Goal: Connect with others: Connect with others

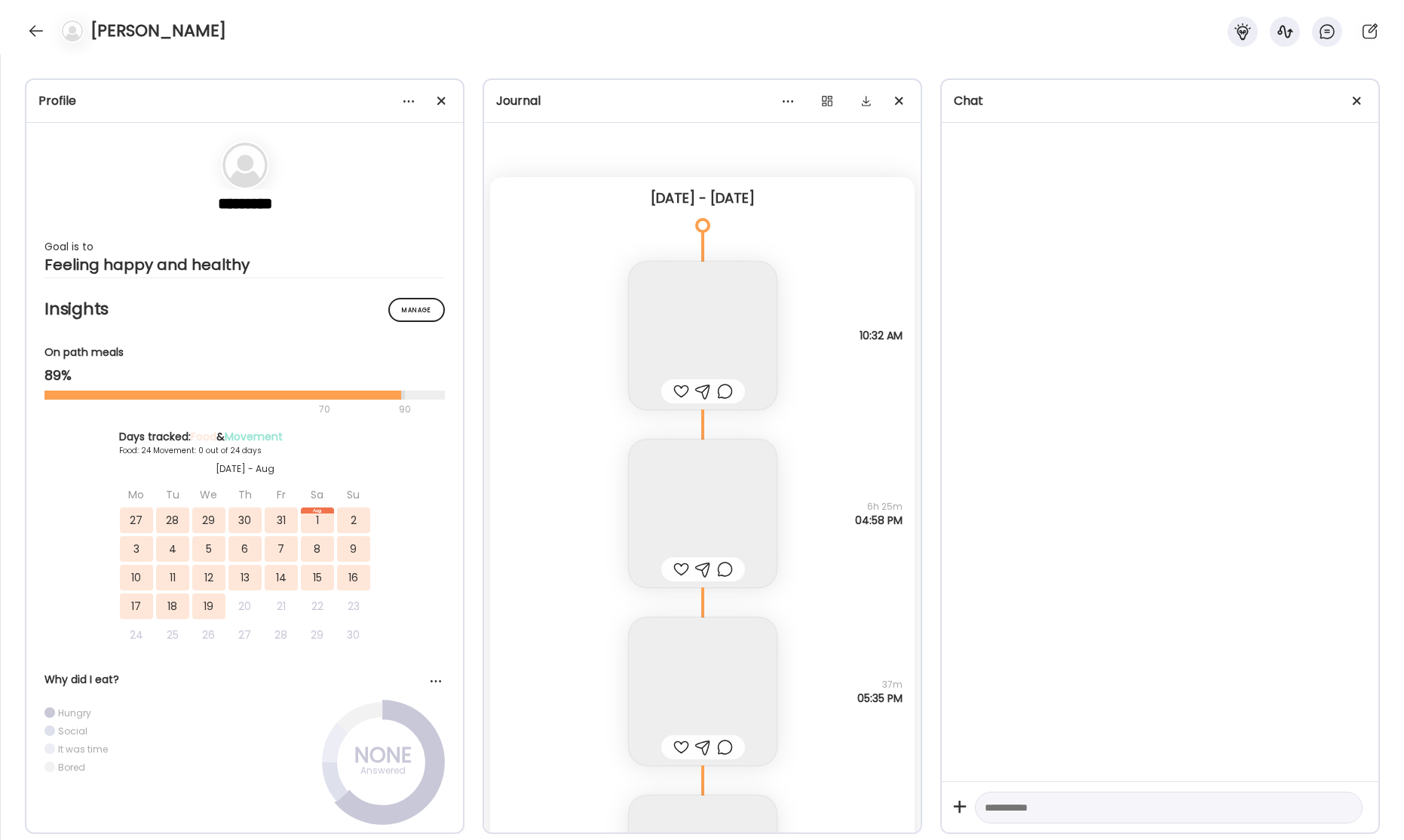
scroll to position [39146, 0]
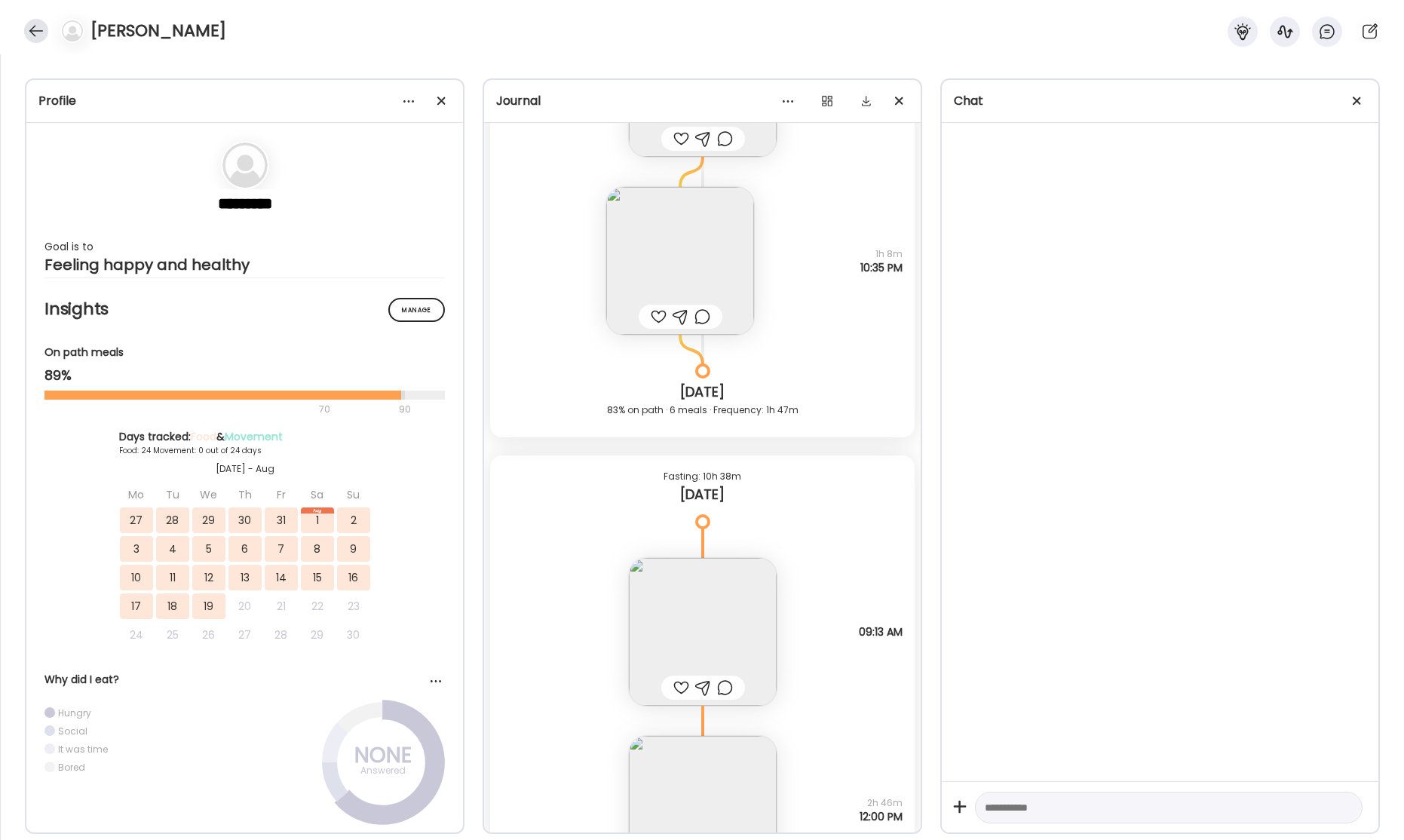
click at [40, 34] on div at bounding box center [36, 31] width 24 height 24
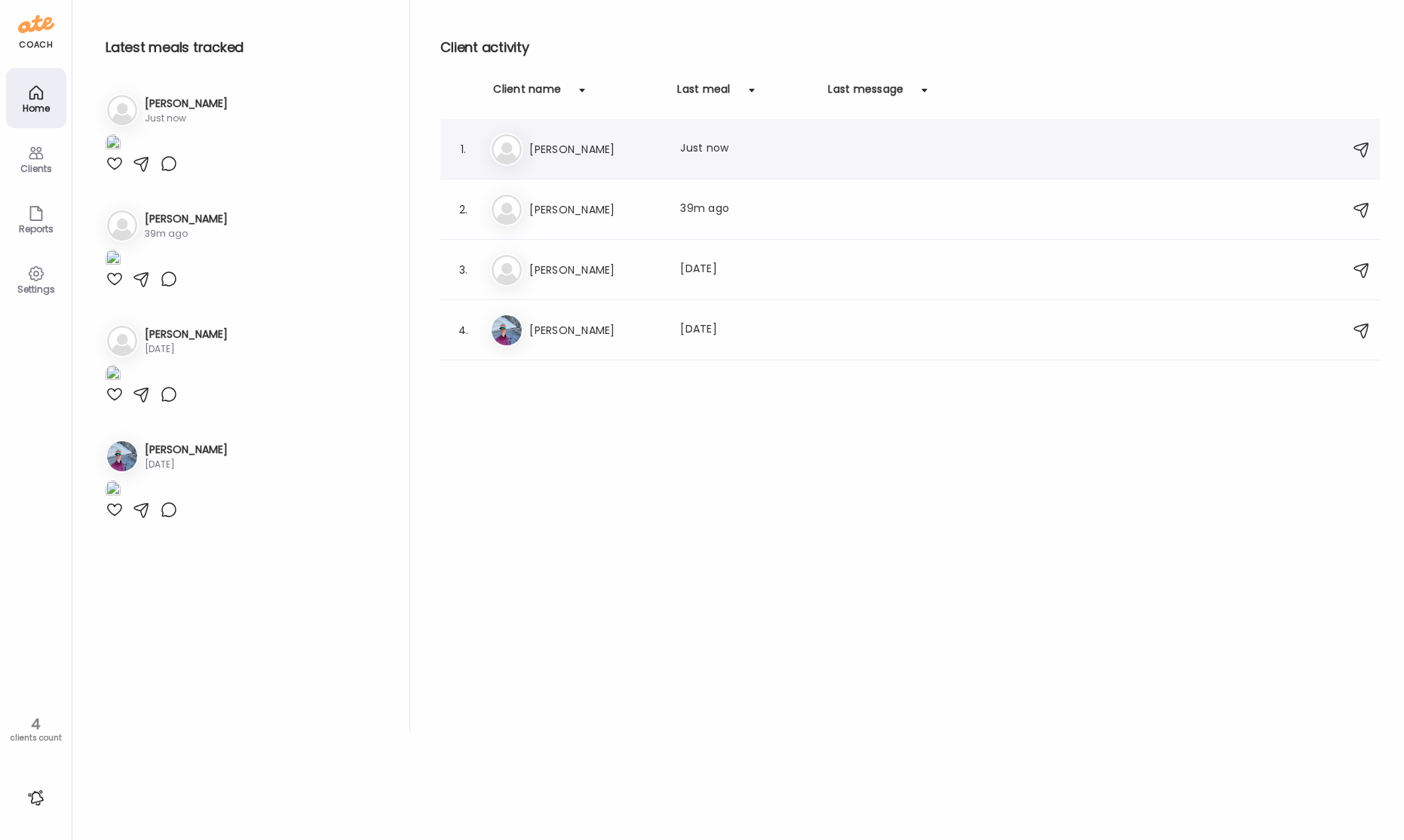
click at [574, 158] on h3 "[PERSON_NAME]" at bounding box center [595, 150] width 132 height 18
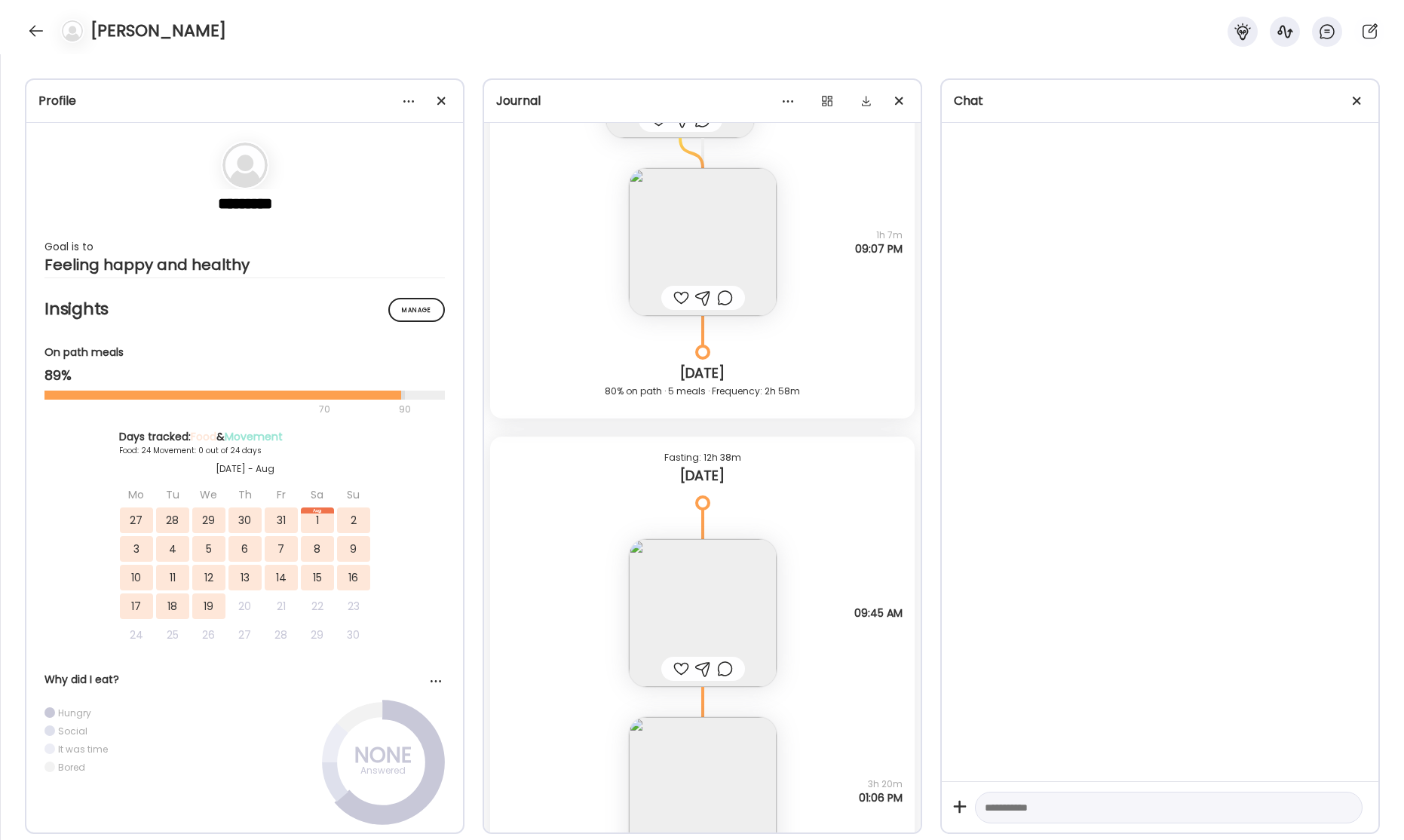
scroll to position [40407, 0]
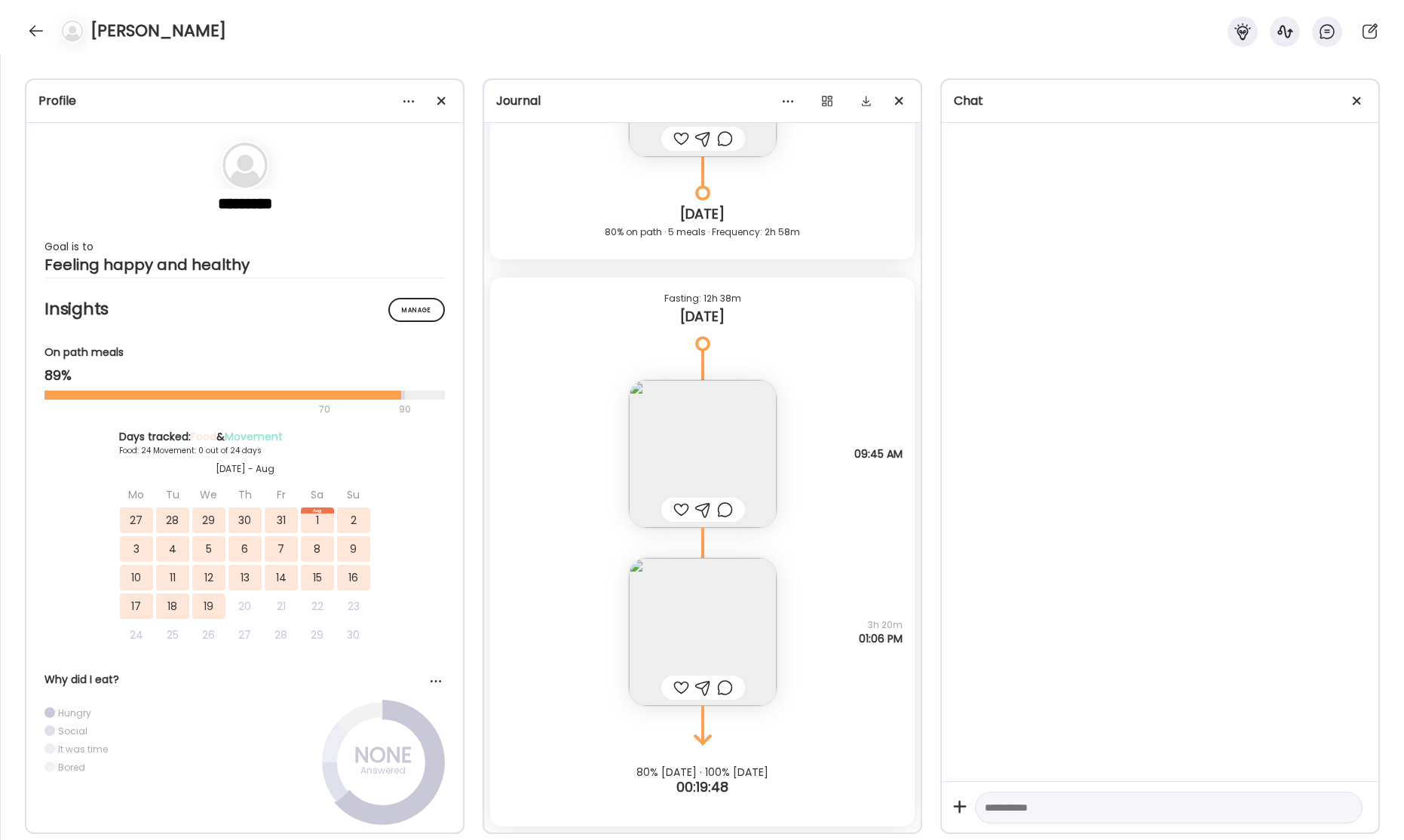
click at [695, 681] on div at bounding box center [702, 688] width 16 height 18
click at [720, 626] on img at bounding box center [702, 632] width 148 height 148
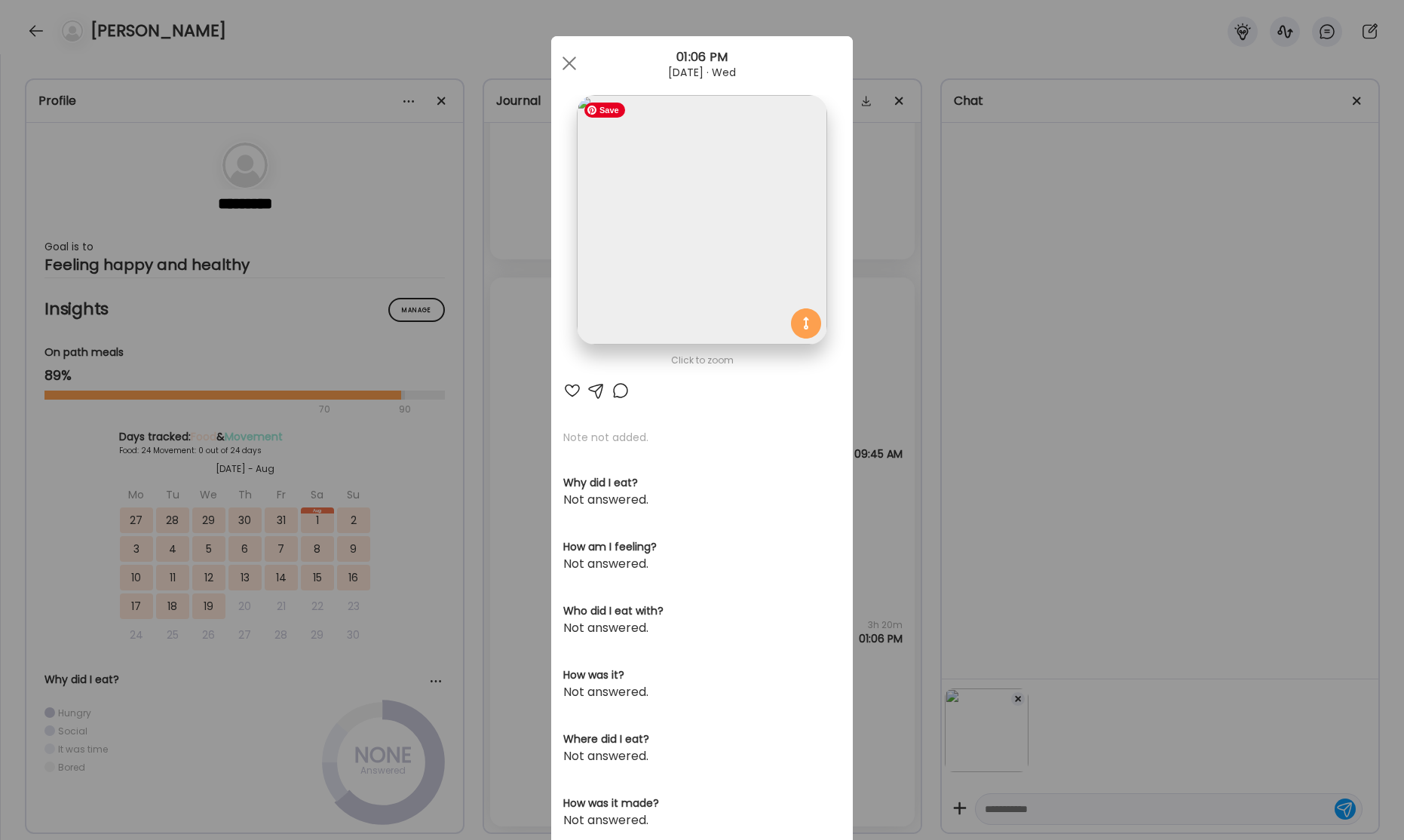
click at [723, 180] on img at bounding box center [702, 220] width 250 height 250
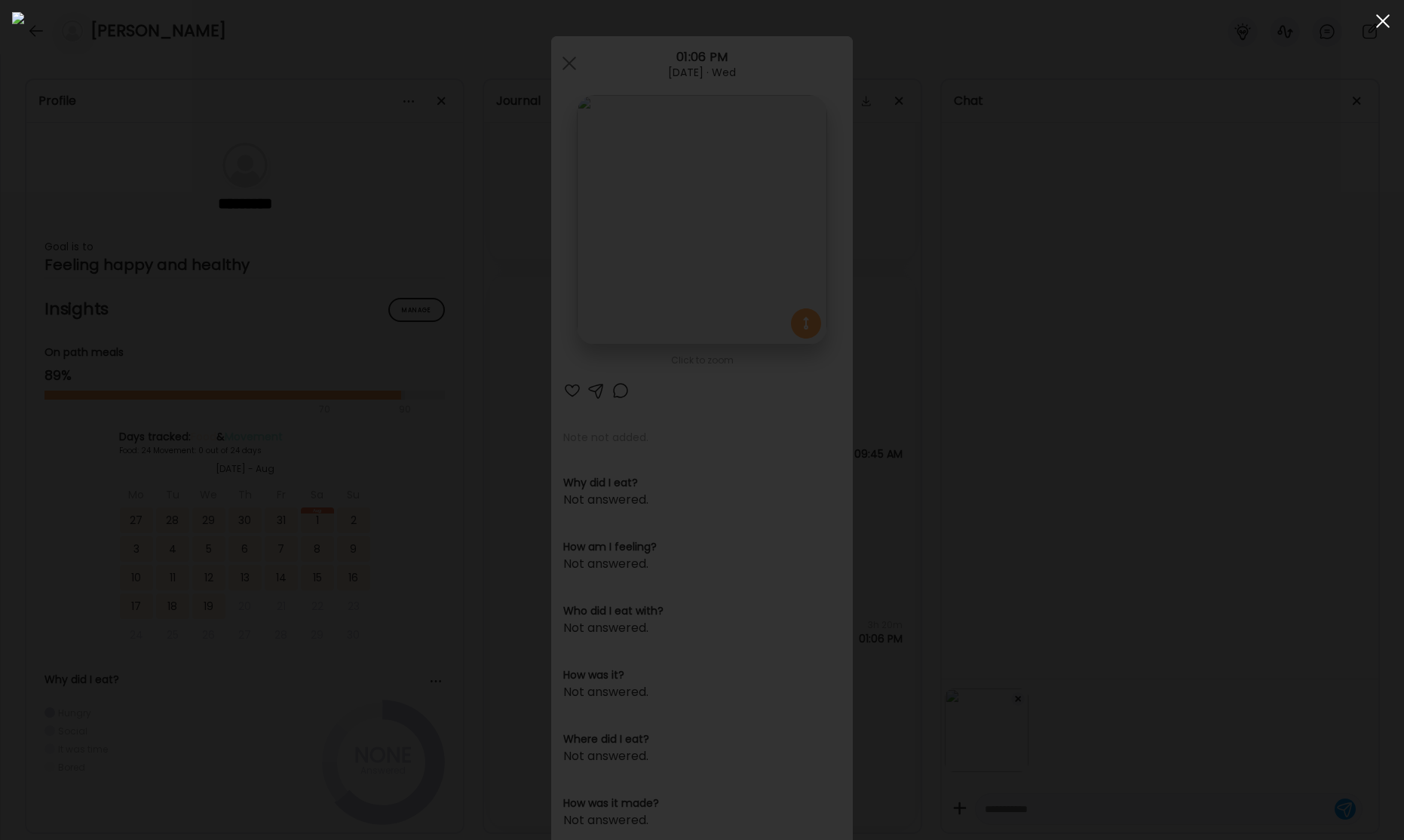
click at [1379, 22] on div at bounding box center [1382, 21] width 30 height 30
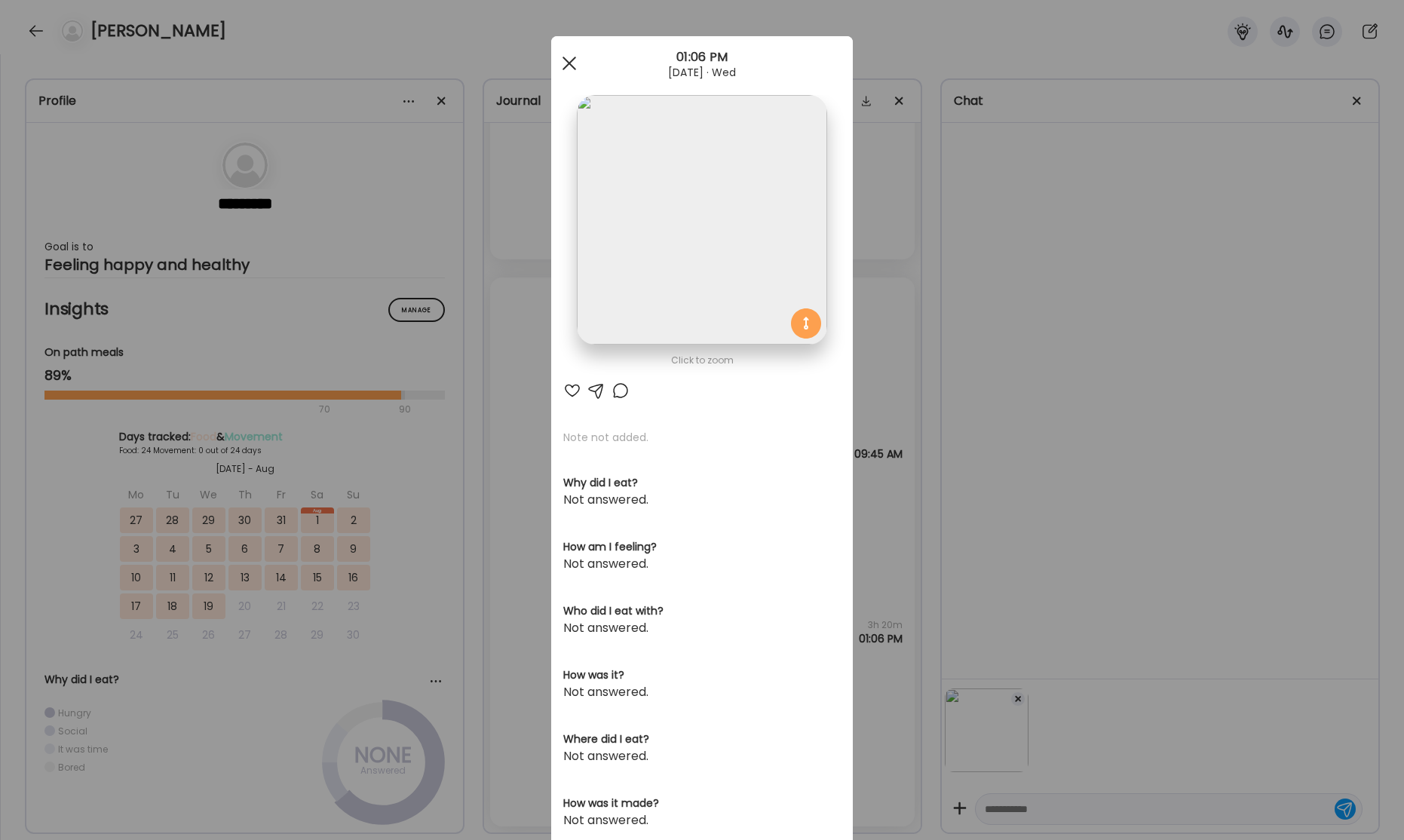
click at [570, 65] on span at bounding box center [569, 63] width 14 height 14
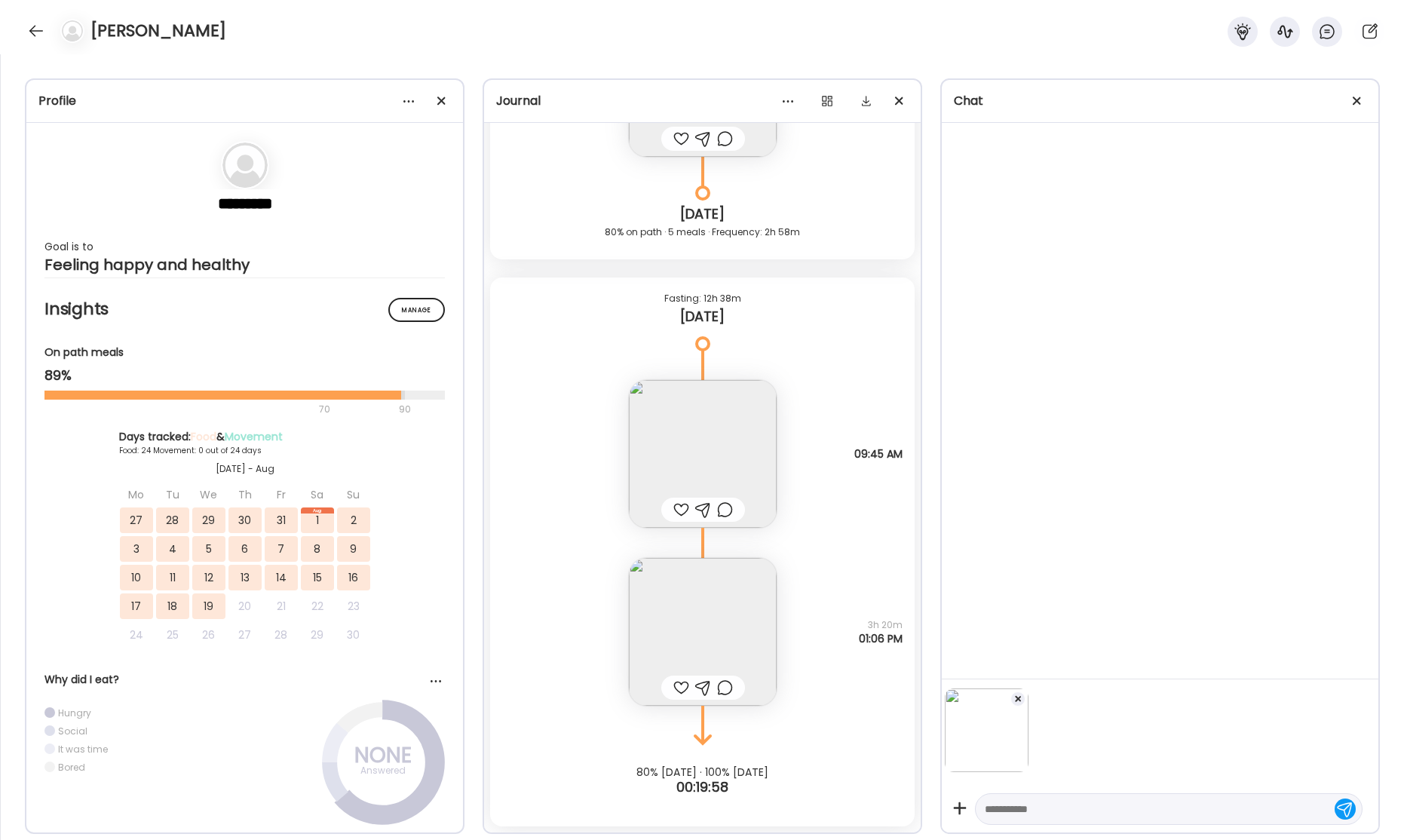
click at [1021, 700] on div at bounding box center [1018, 699] width 16 height 16
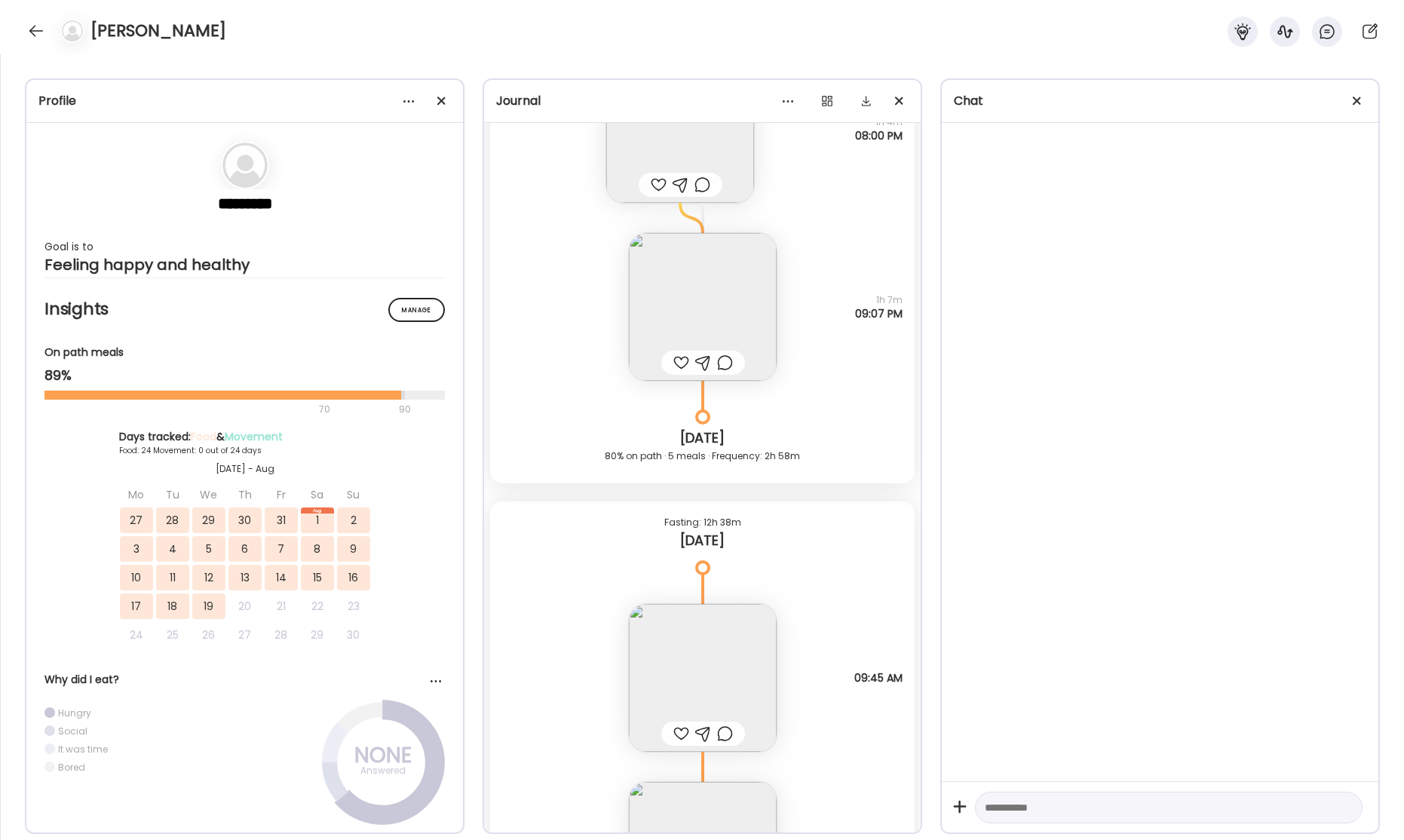
scroll to position [40178, 0]
click at [728, 306] on img at bounding box center [702, 312] width 148 height 148
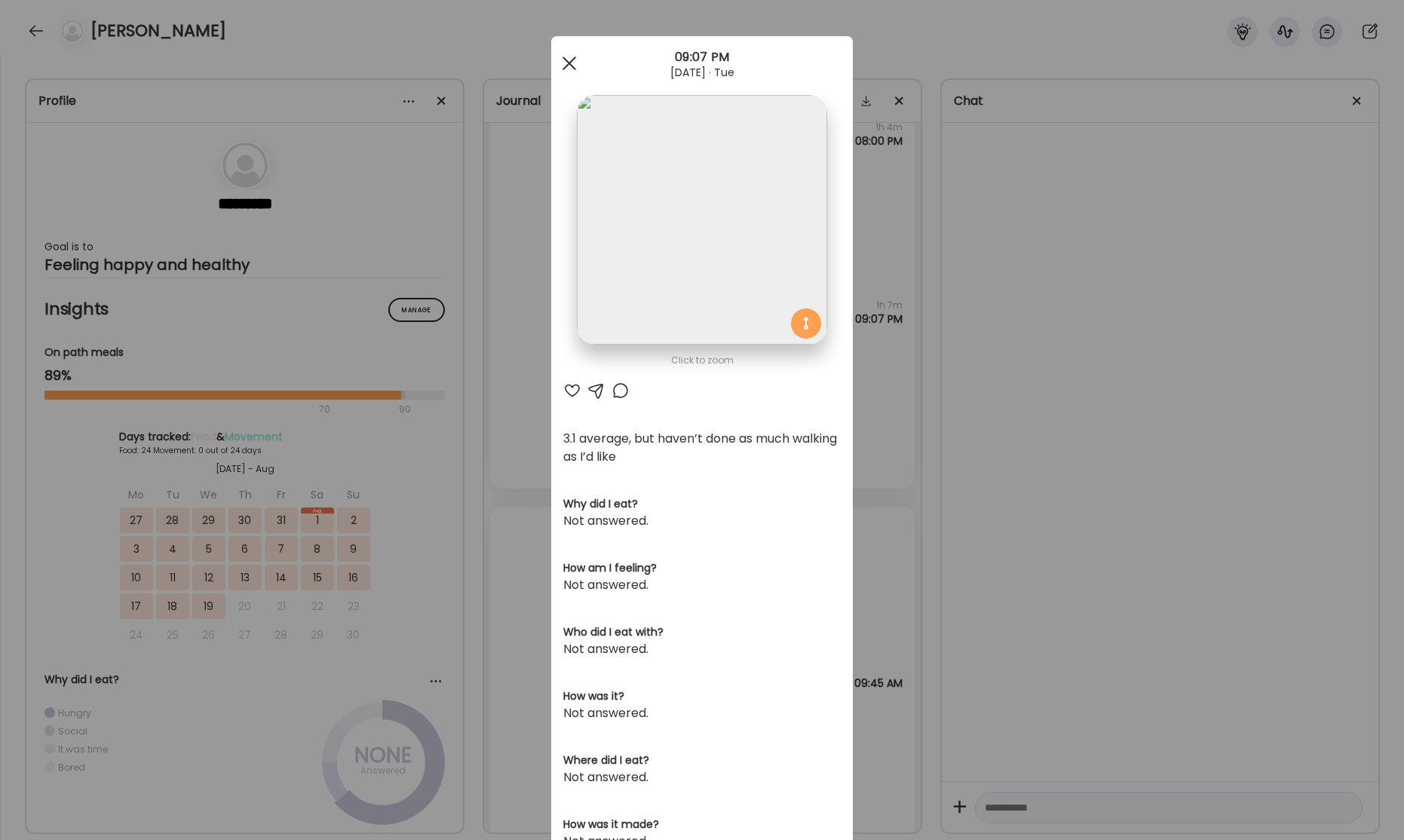
click at [568, 61] on span at bounding box center [569, 63] width 14 height 14
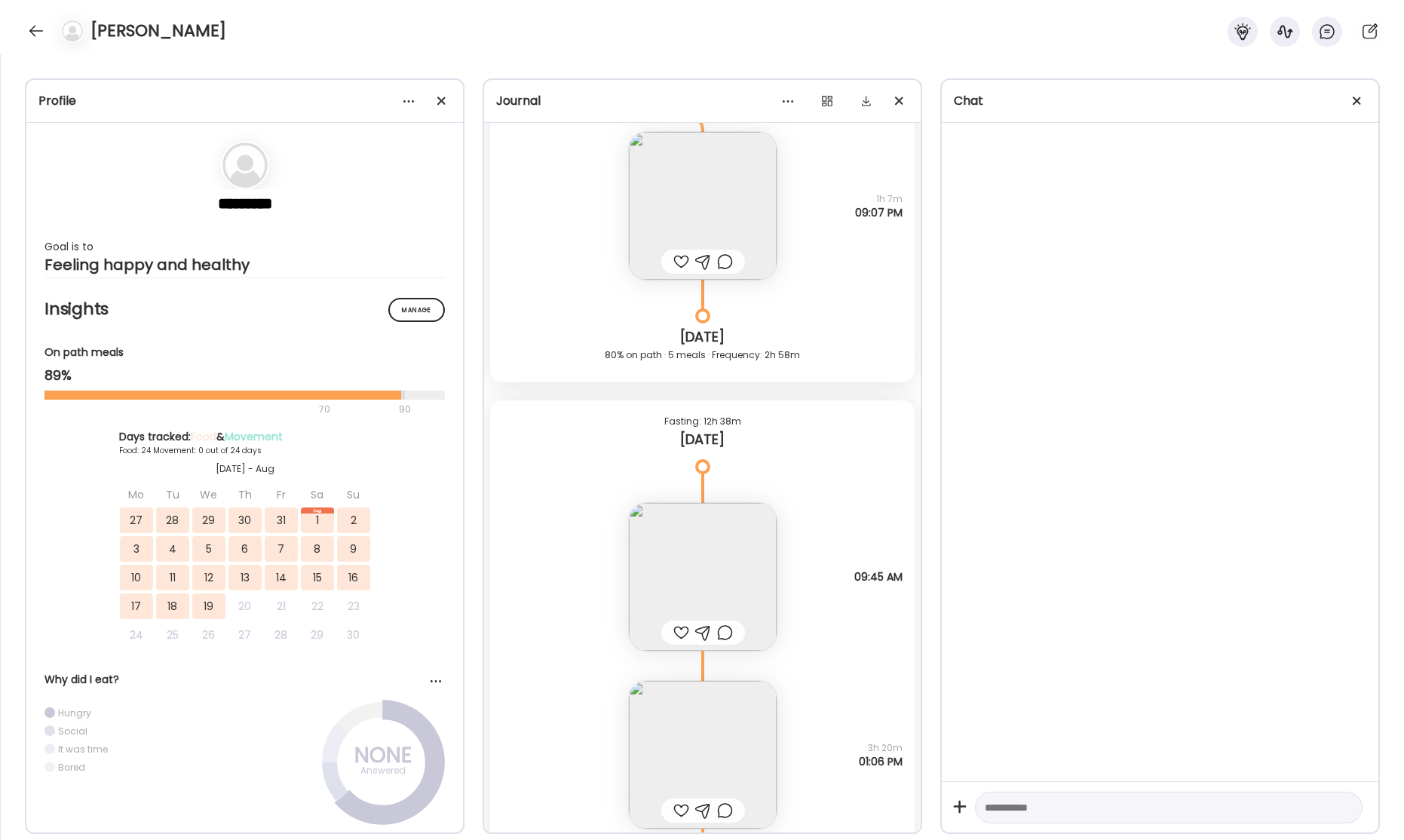
scroll to position [40407, 0]
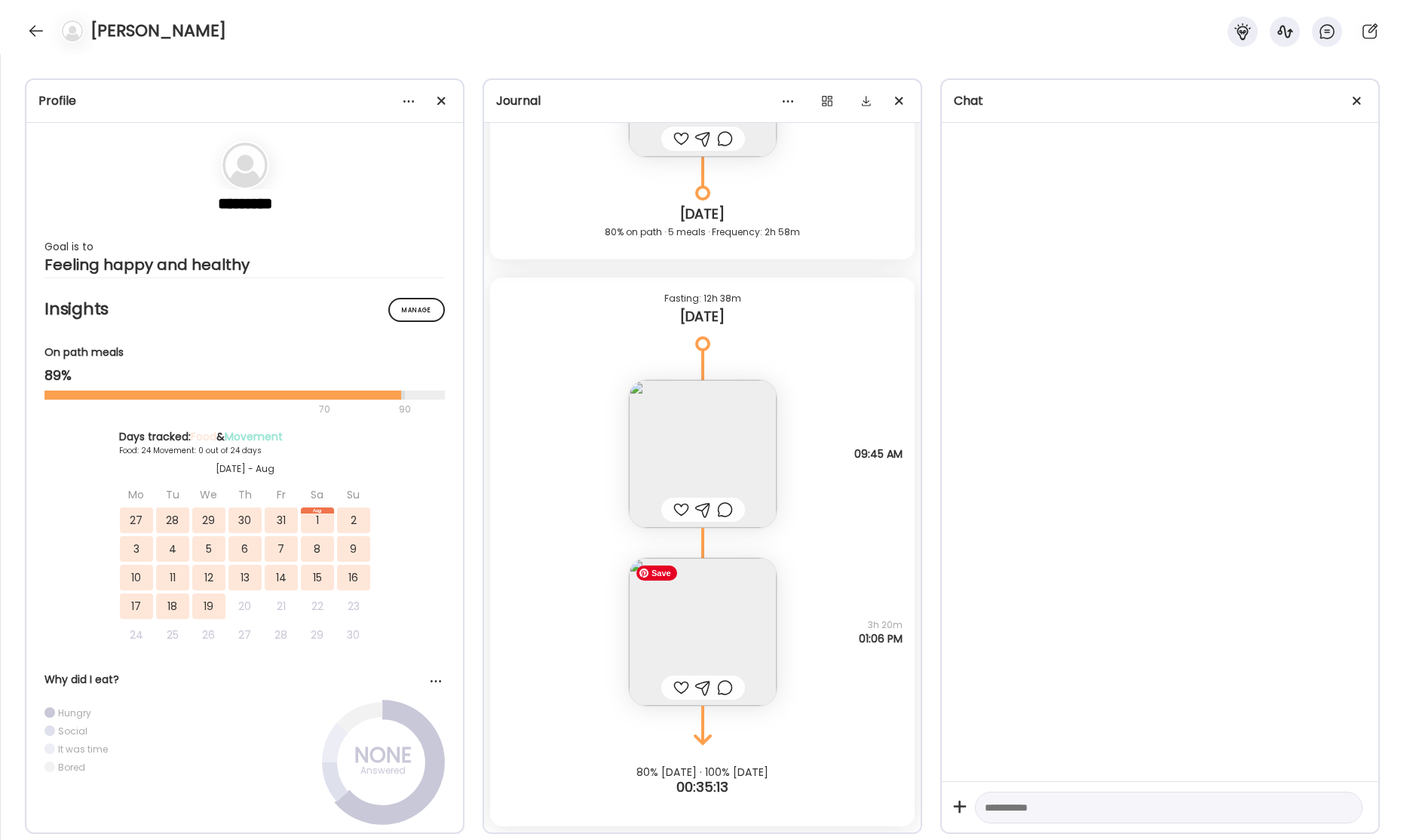
click at [716, 607] on img at bounding box center [702, 632] width 148 height 148
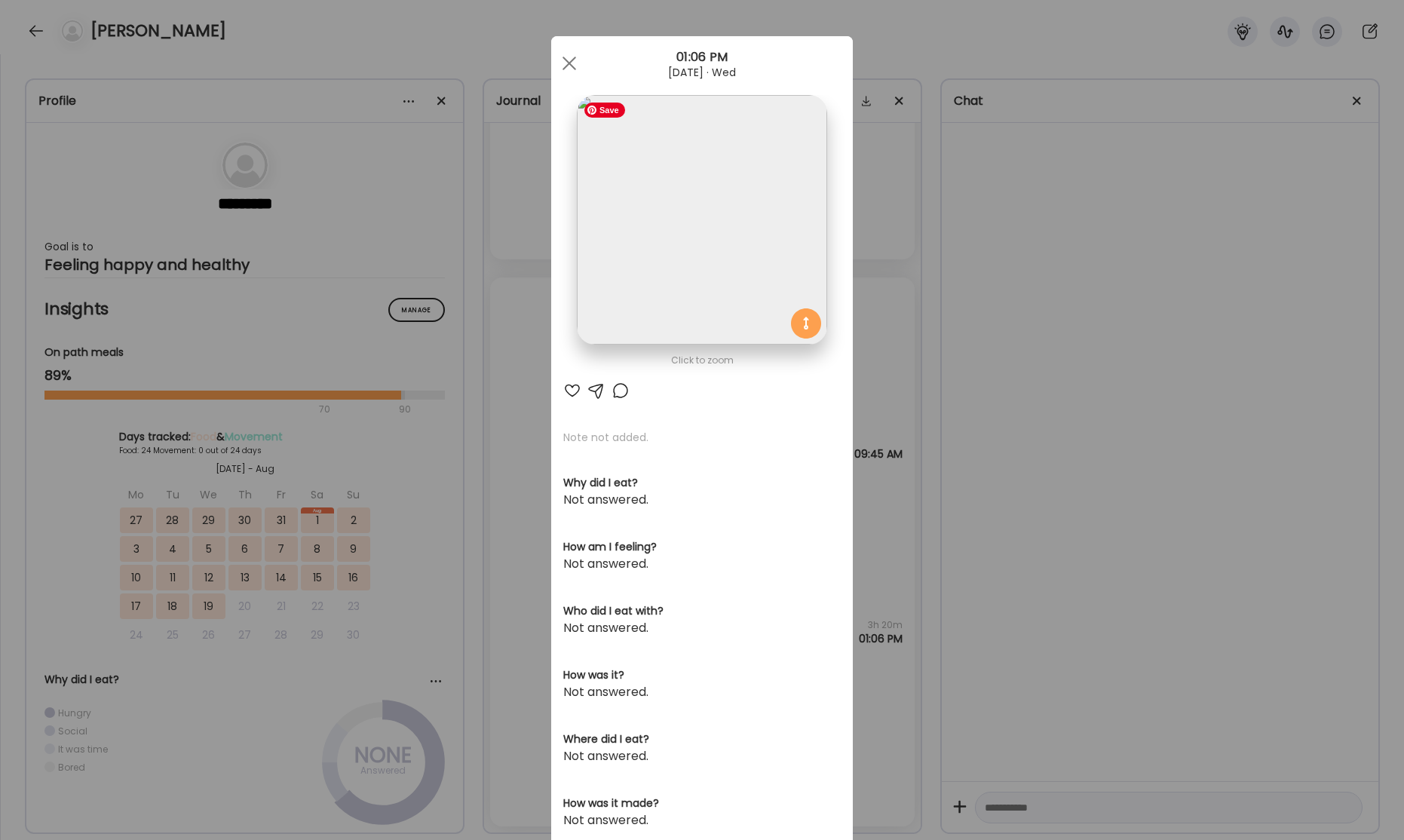
click at [669, 212] on img at bounding box center [702, 220] width 250 height 250
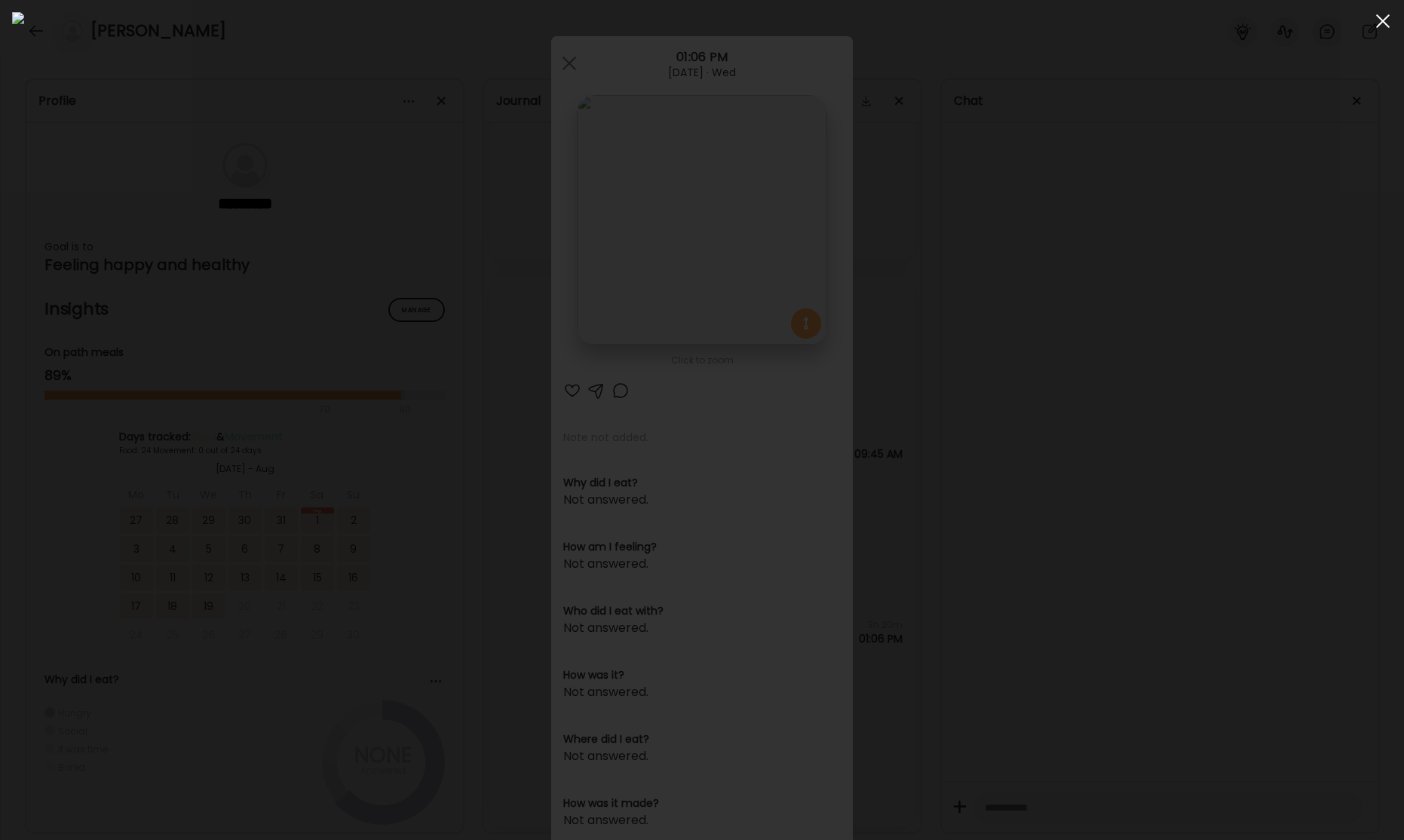
click at [1381, 23] on span at bounding box center [1383, 21] width 14 height 14
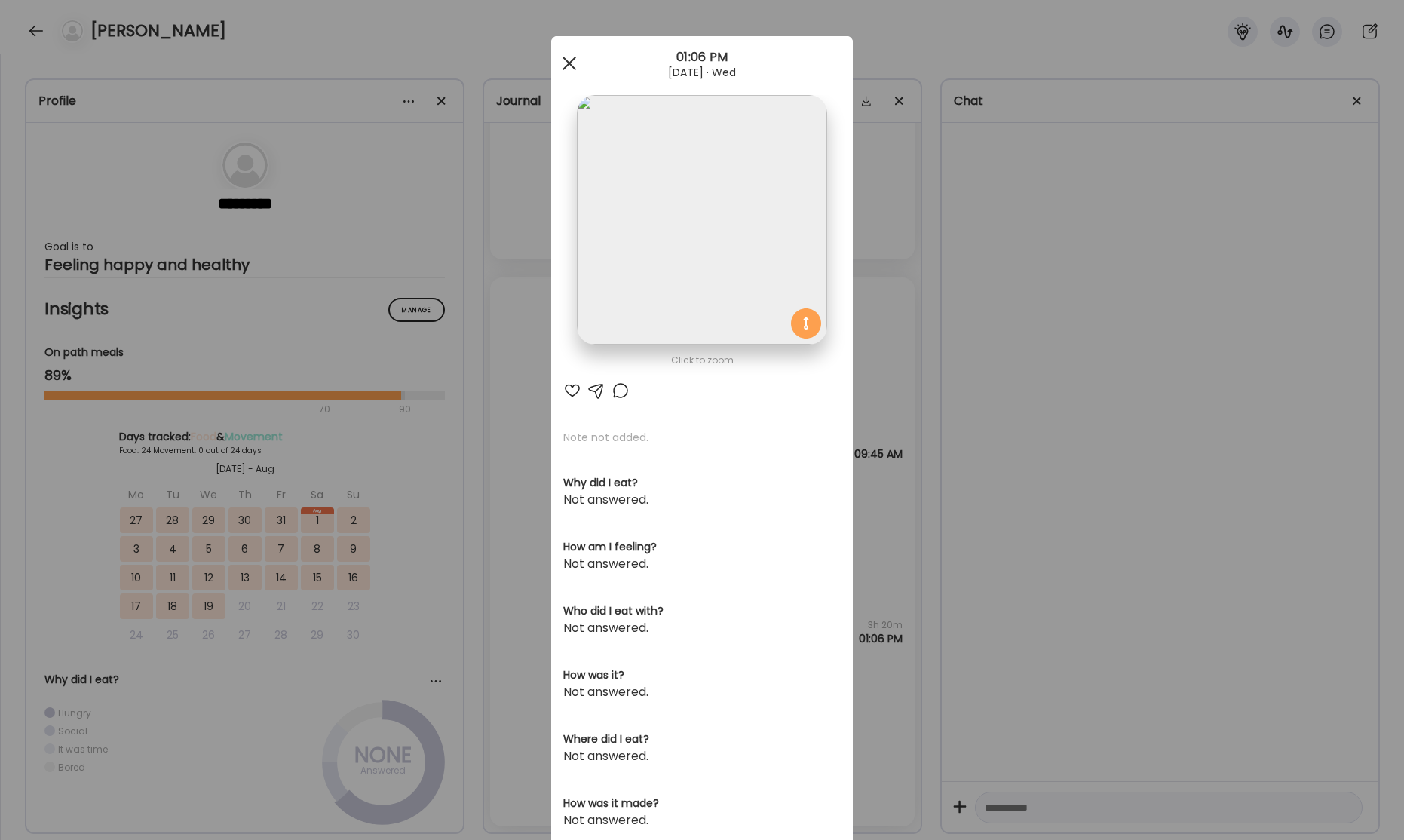
drag, startPoint x: 565, startPoint y: 62, endPoint x: 763, endPoint y: 114, distance: 204.7
click at [565, 62] on div at bounding box center [569, 63] width 30 height 30
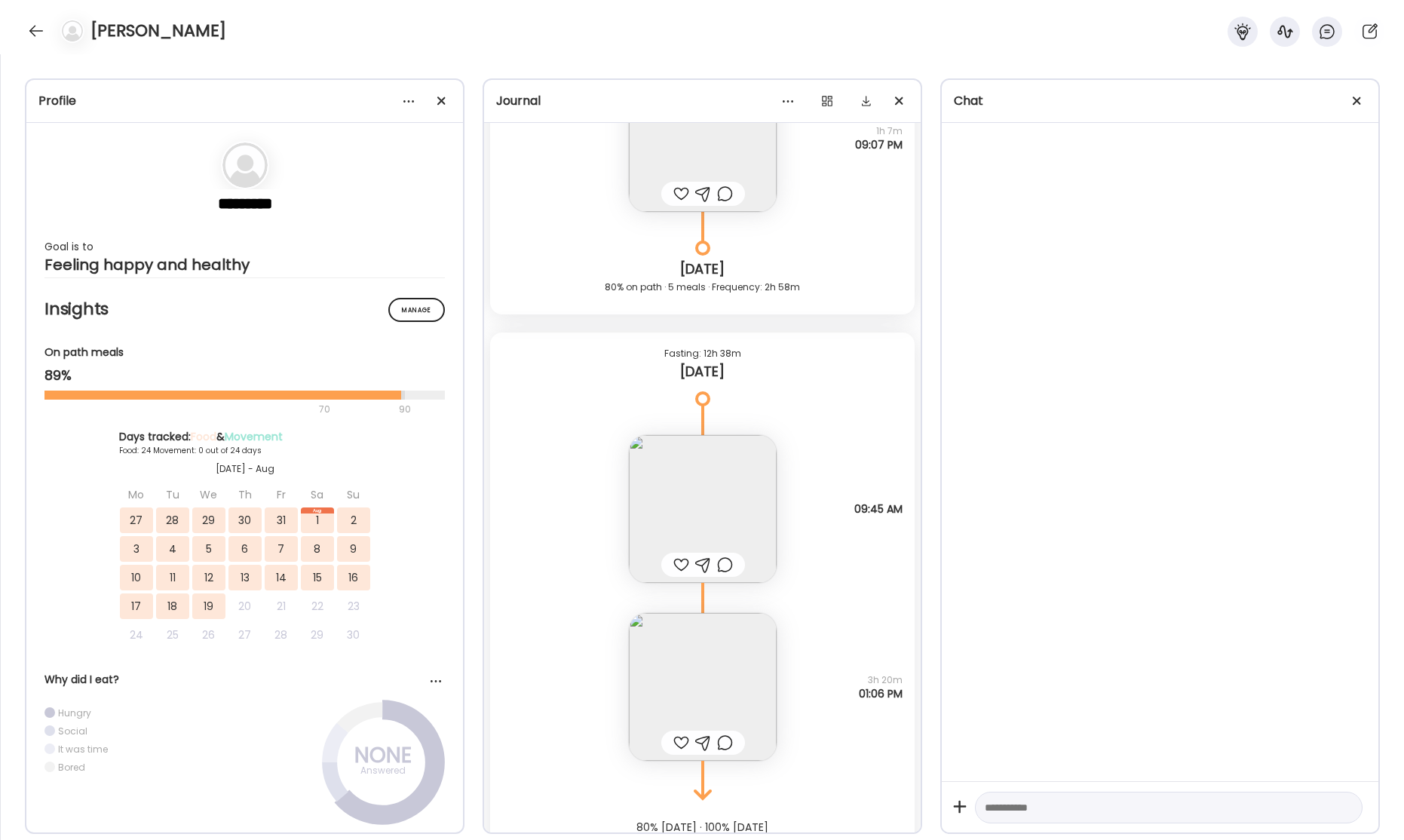
scroll to position [40341, 0]
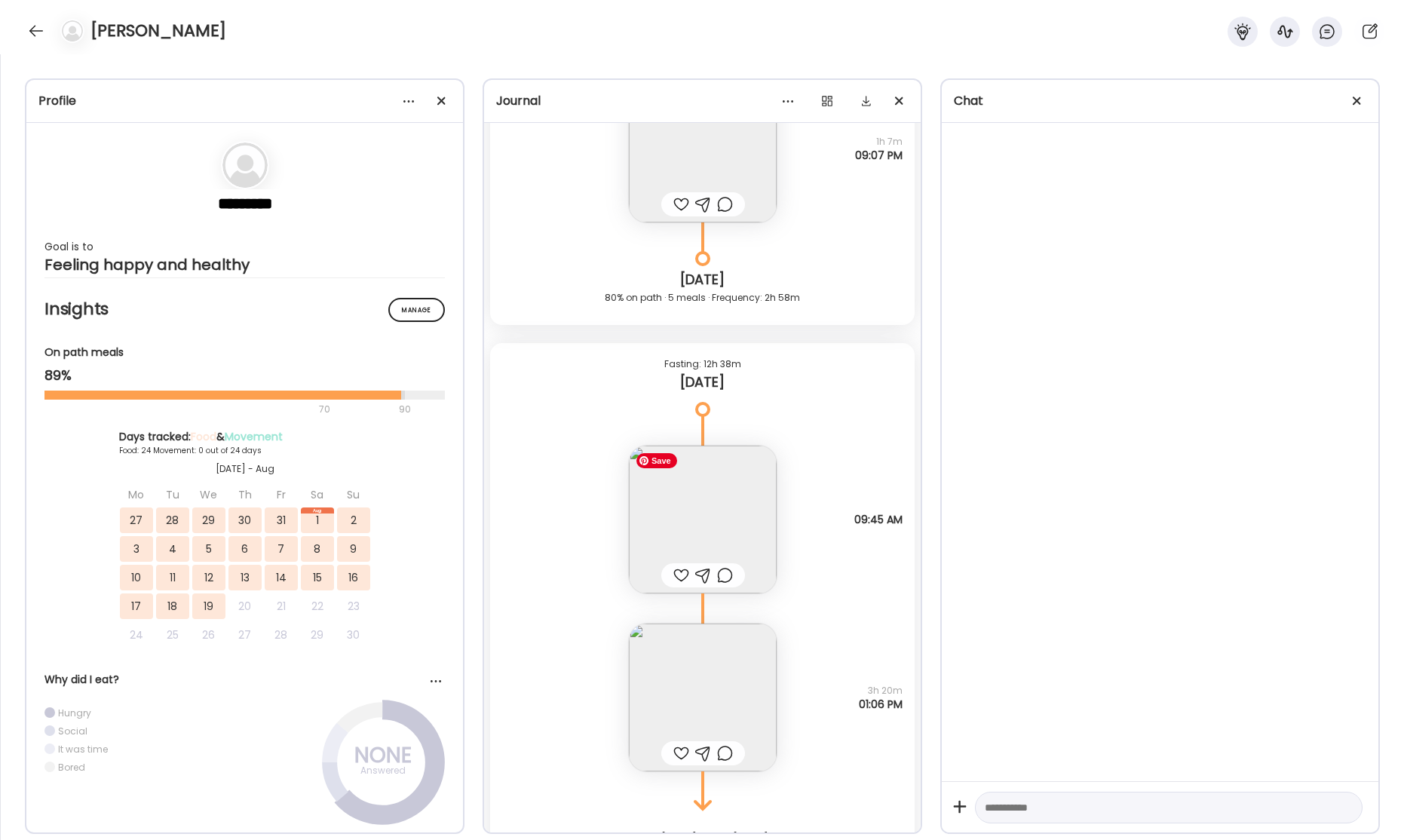
click at [705, 520] on img at bounding box center [702, 520] width 148 height 148
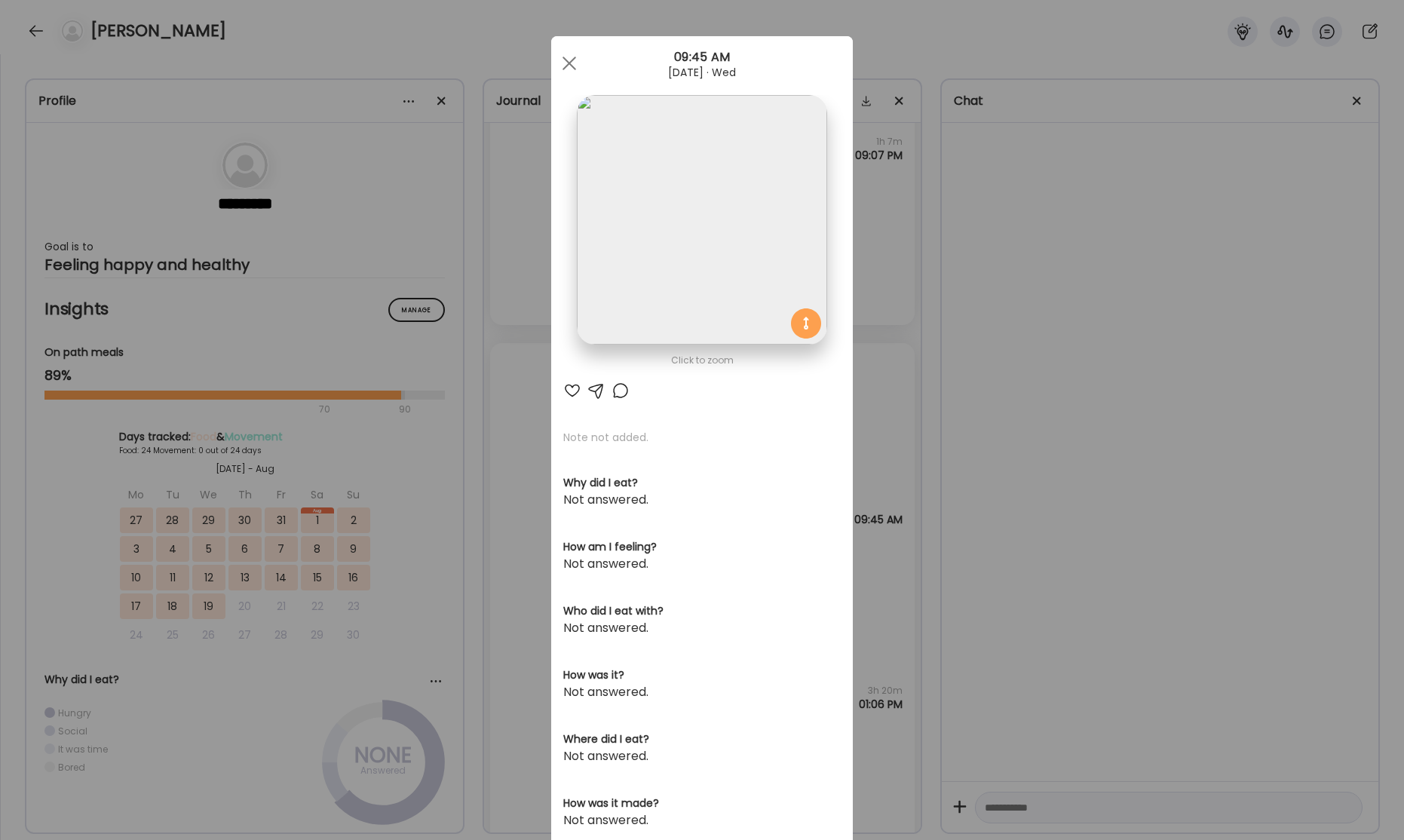
click at [563, 65] on div at bounding box center [569, 63] width 30 height 30
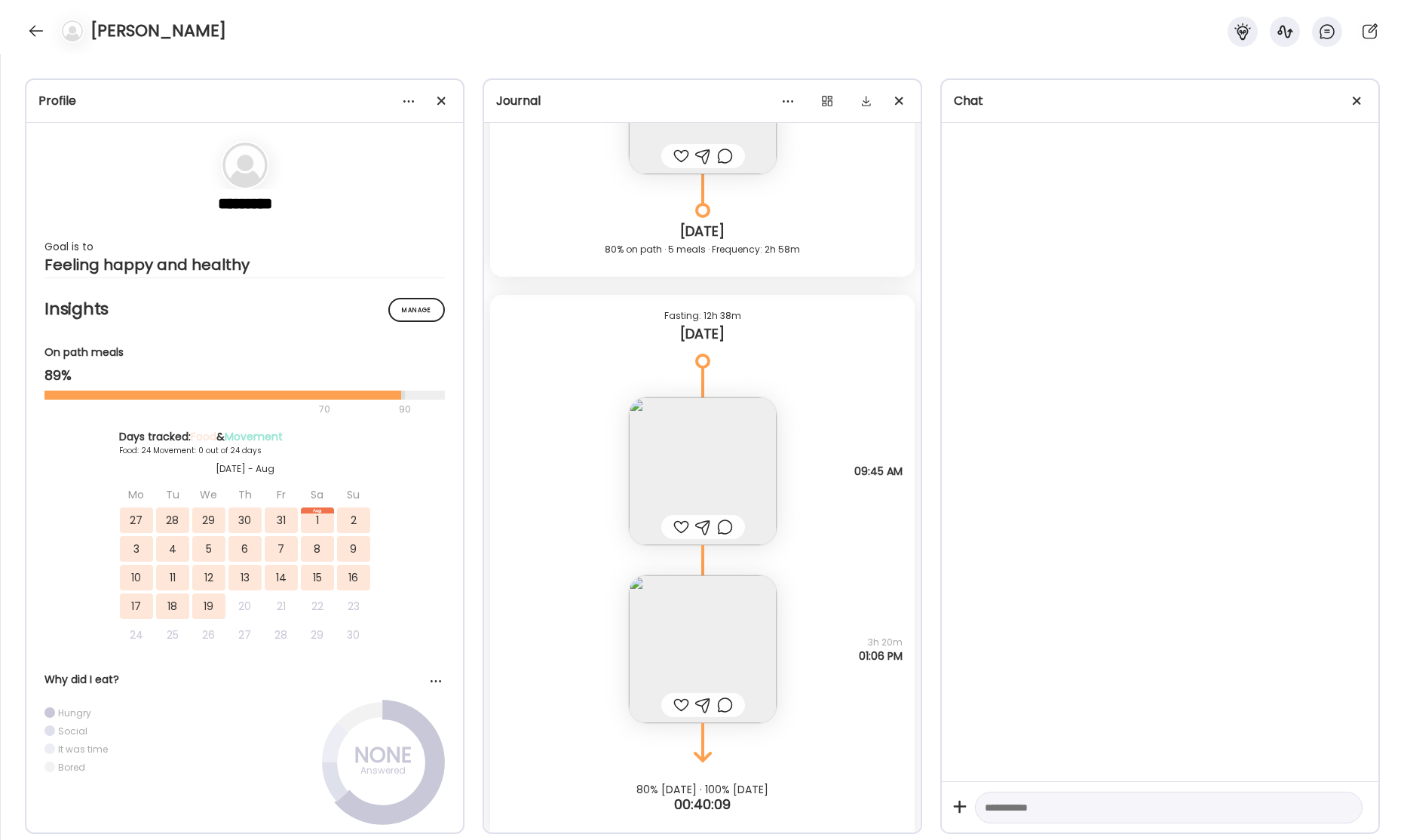
scroll to position [40407, 0]
